Goal: Information Seeking & Learning: Learn about a topic

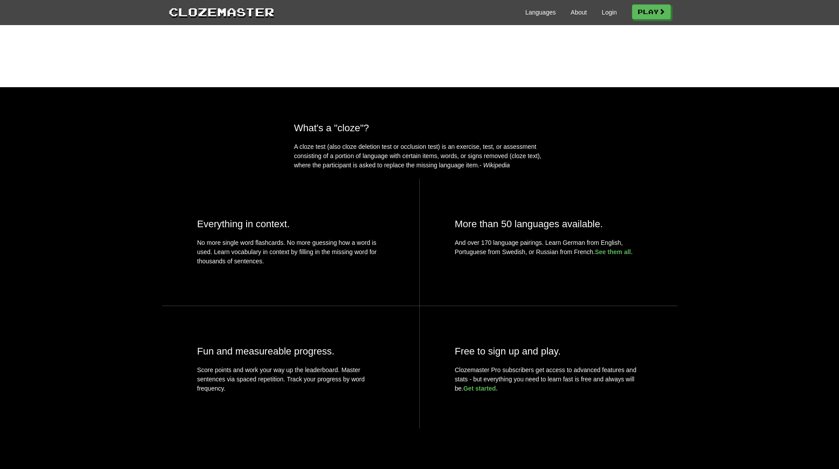
scroll to position [44, 0]
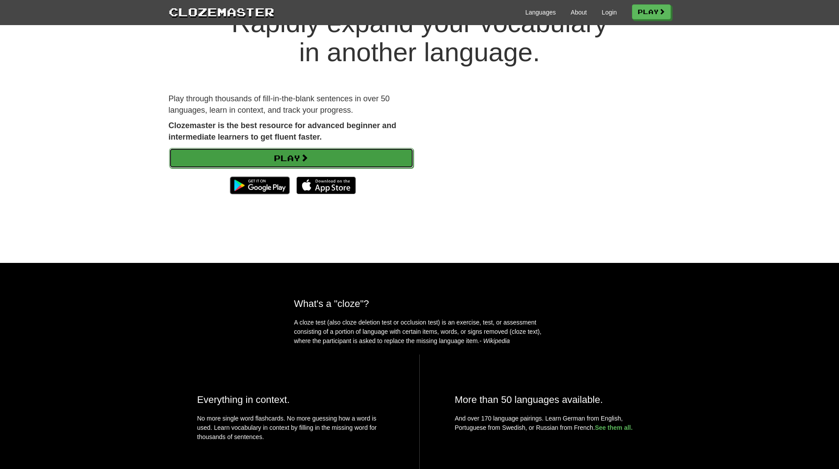
click at [308, 158] on span at bounding box center [304, 158] width 8 height 8
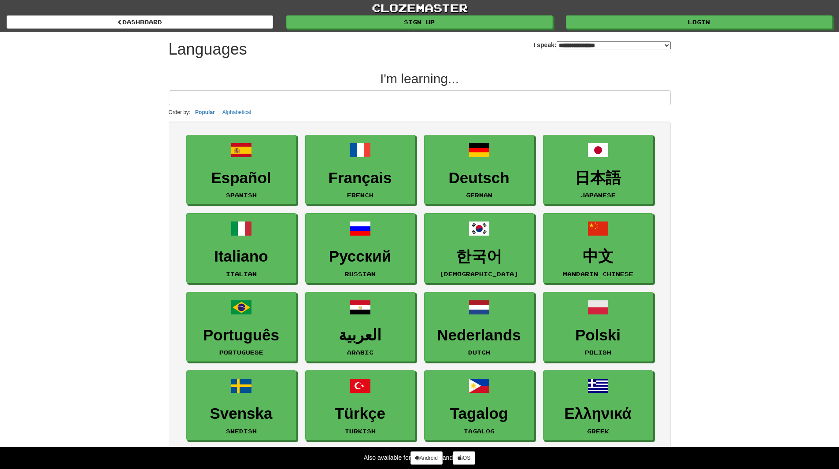
select select "*******"
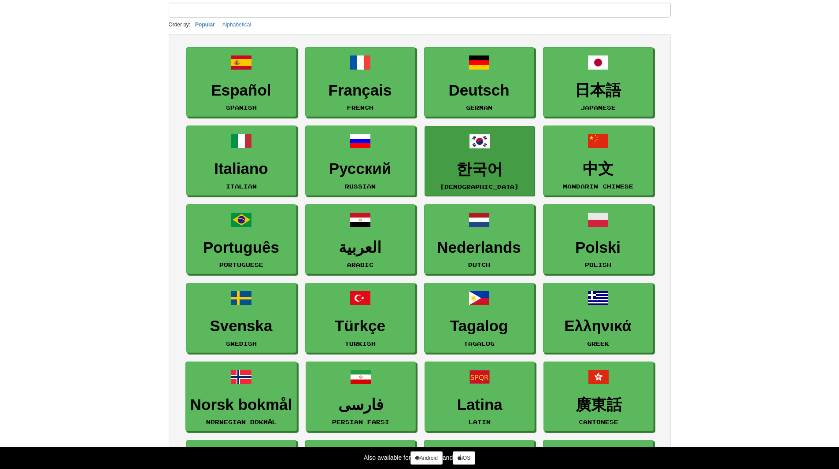
scroll to position [88, 0]
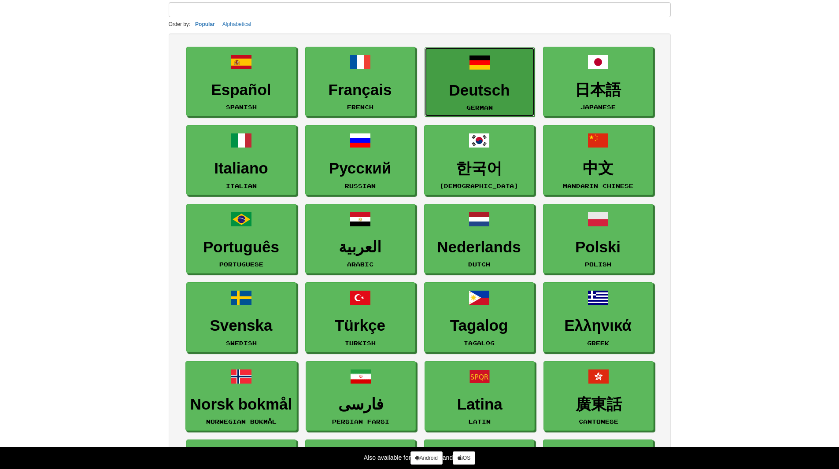
click at [463, 97] on h3 "Deutsch" at bounding box center [479, 90] width 100 height 17
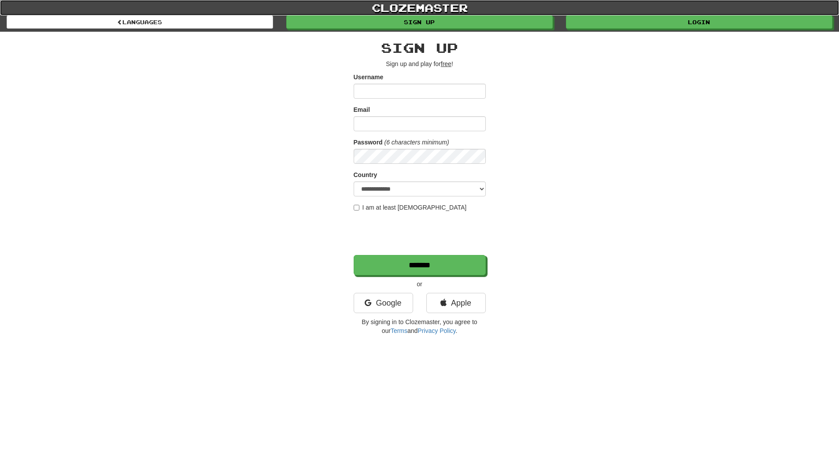
click at [436, 6] on link "clozemaster" at bounding box center [419, 7] width 839 height 15
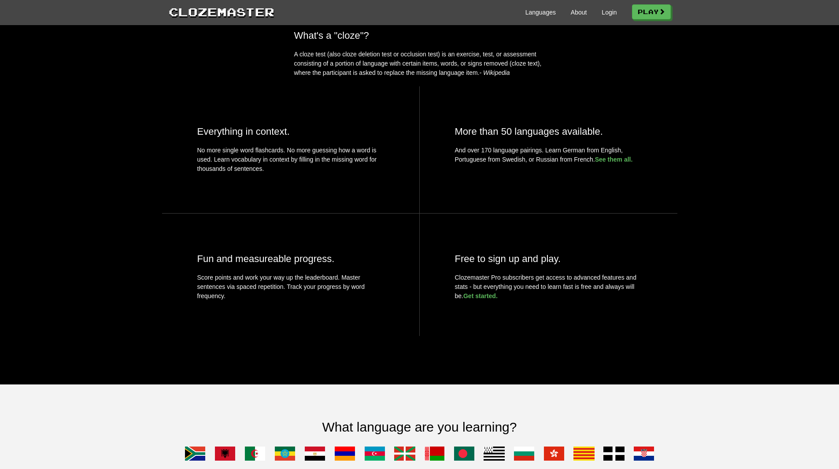
scroll to position [220, 0]
